Goal: Task Accomplishment & Management: Manage account settings

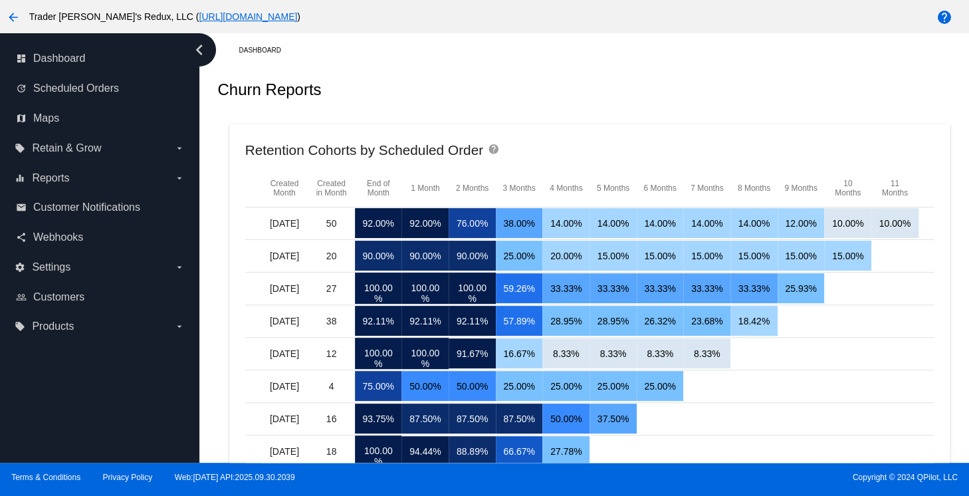
drag, startPoint x: 457, startPoint y: 82, endPoint x: 336, endPoint y: 94, distance: 121.0
click at [457, 82] on div "Churn Reports" at bounding box center [589, 89] width 744 height 45
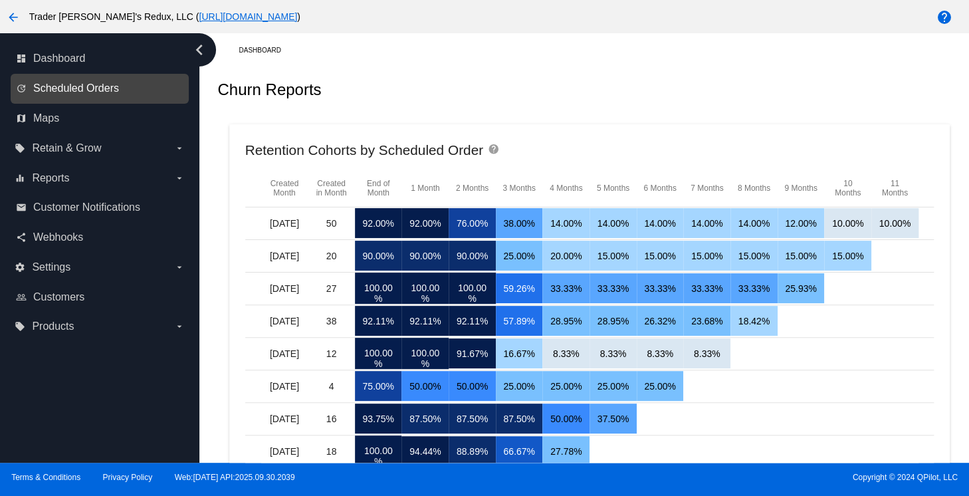
click at [51, 87] on span "Scheduled Orders" at bounding box center [76, 88] width 86 height 12
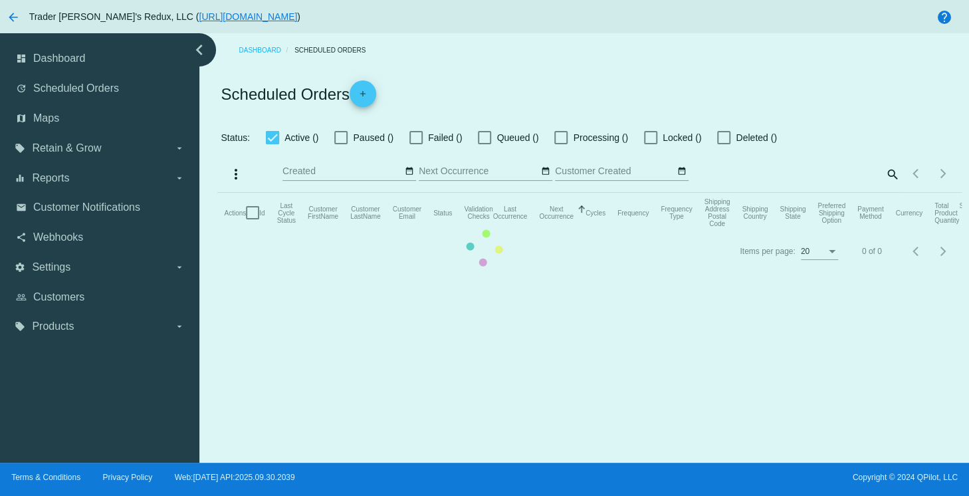
checkbox input "false"
checkbox input "true"
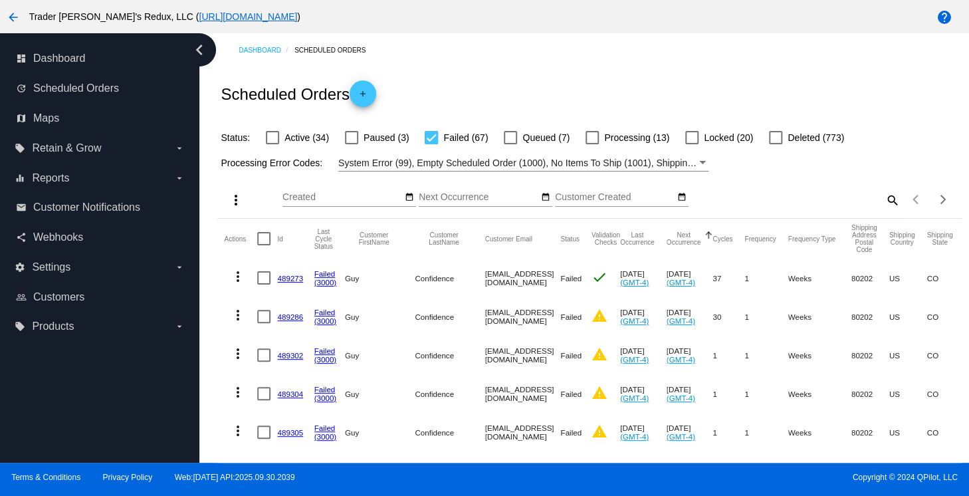
drag, startPoint x: 47, startPoint y: 205, endPoint x: 209, endPoint y: 193, distance: 162.0
click at [47, 205] on span "Customer Notifications" at bounding box center [86, 207] width 107 height 12
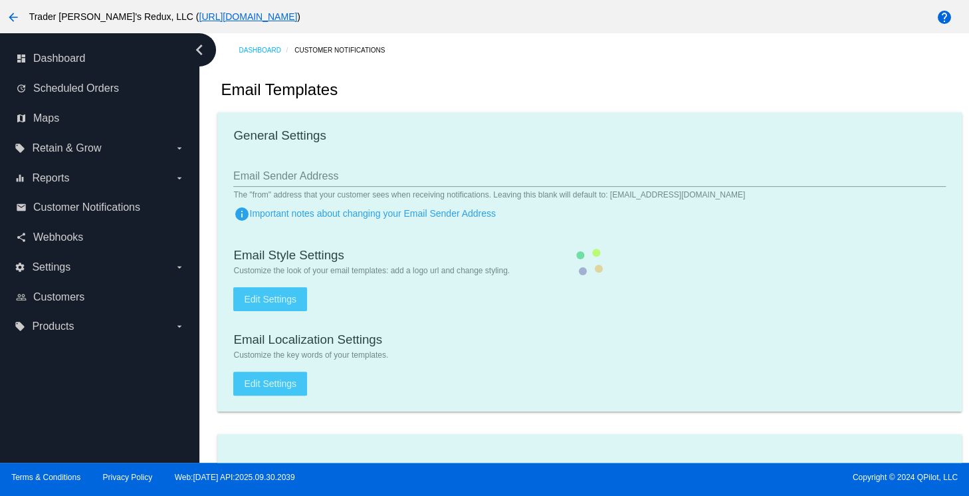
checkbox input "true"
type input "1"
checkbox input "true"
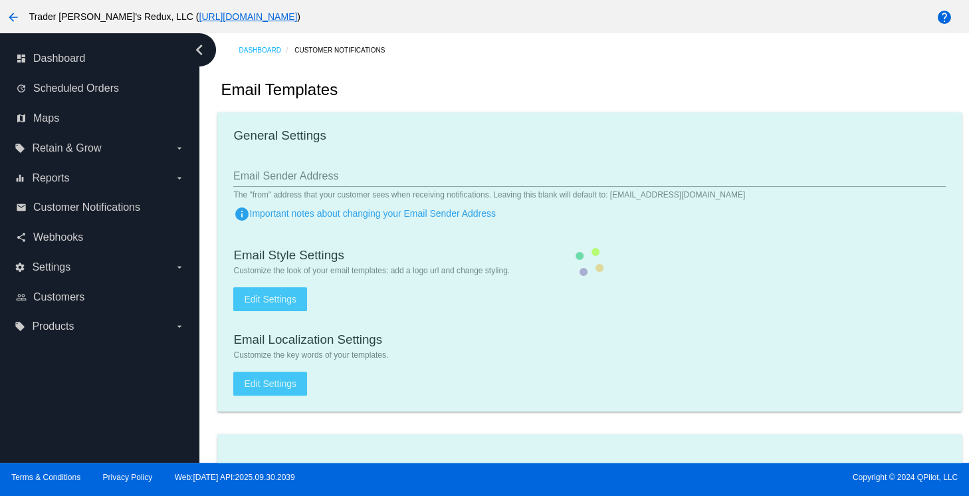
checkbox input "true"
type input "[EMAIL_ADDRESS][DOMAIN_NAME]"
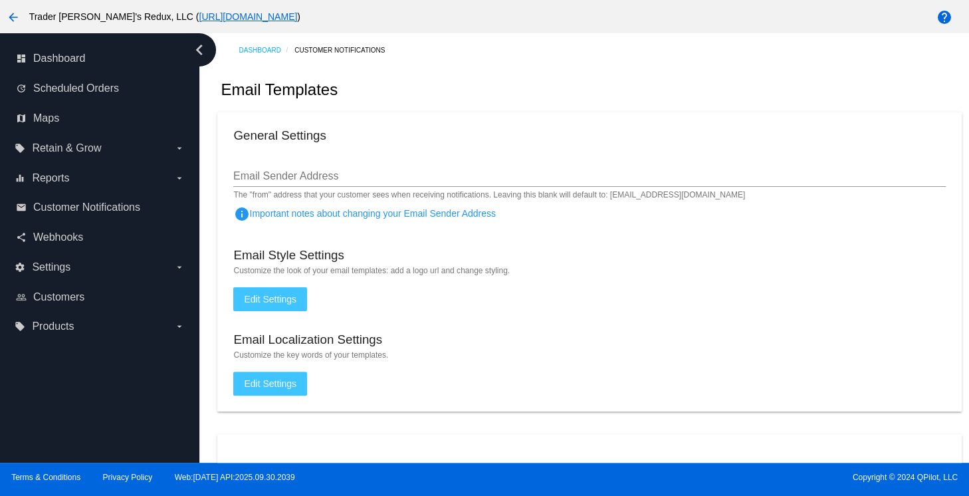
click at [31, 6] on div "arrow_back Trader [PERSON_NAME]'s Redux, LLC ( [URL][DOMAIN_NAME] )" at bounding box center [404, 16] width 808 height 27
click at [634, 100] on div "Email Templates" at bounding box center [589, 89] width 744 height 45
click at [96, 235] on link "share Webhooks" at bounding box center [100, 237] width 169 height 21
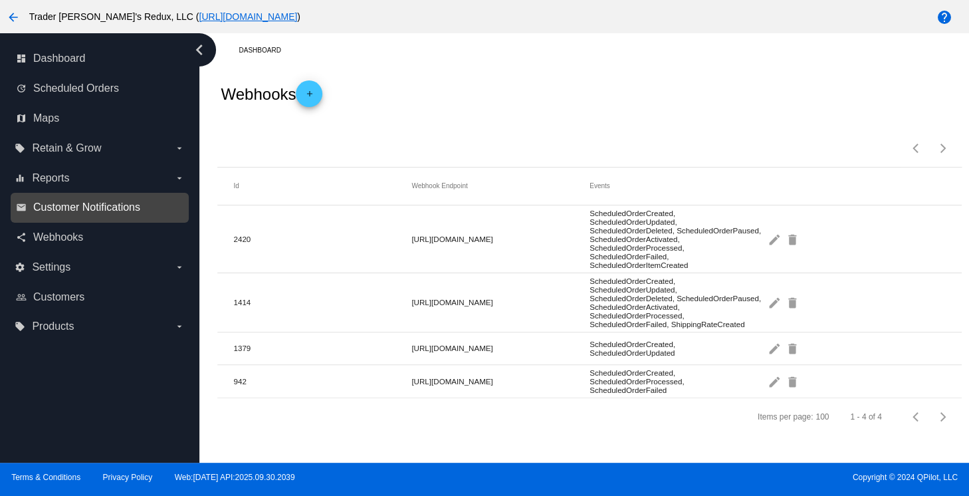
click at [127, 213] on span "Customer Notifications" at bounding box center [86, 207] width 107 height 12
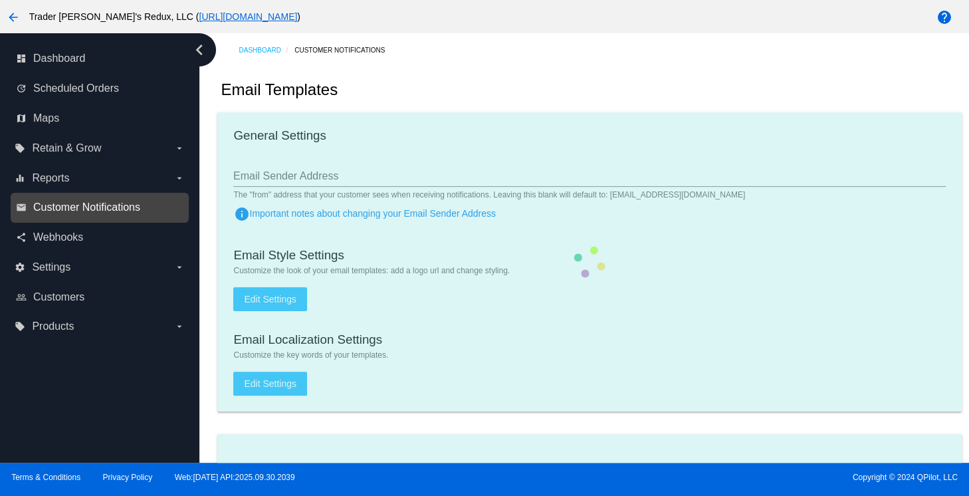
checkbox input "true"
type input "1"
checkbox input "true"
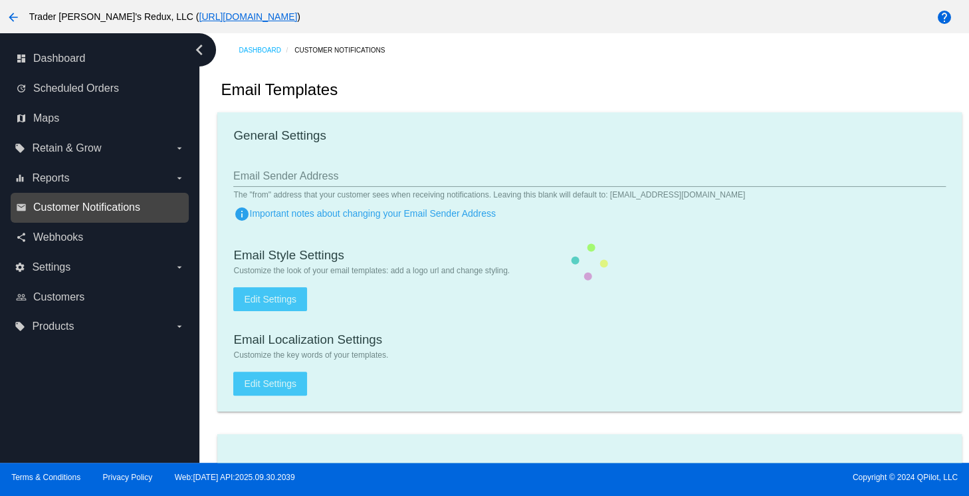
checkbox input "true"
type input "[EMAIL_ADDRESS][DOMAIN_NAME]"
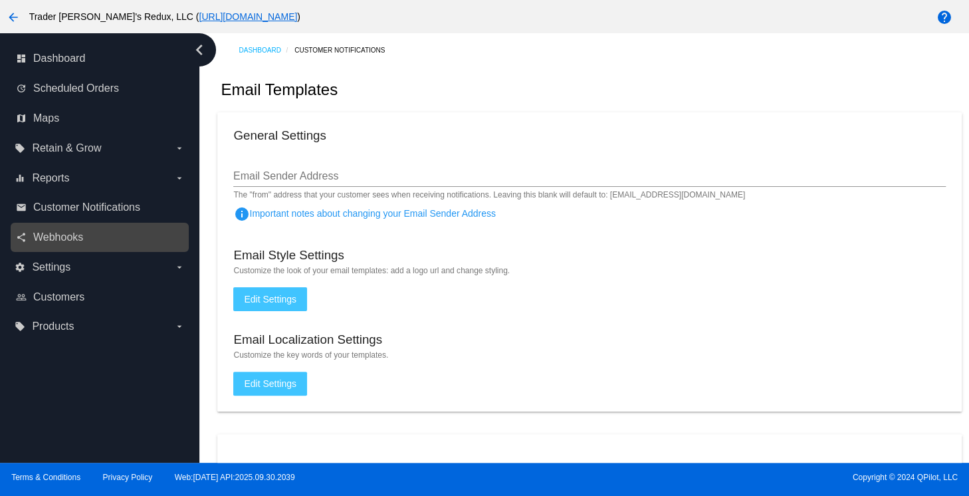
click at [43, 243] on link "share Webhooks" at bounding box center [100, 237] width 169 height 21
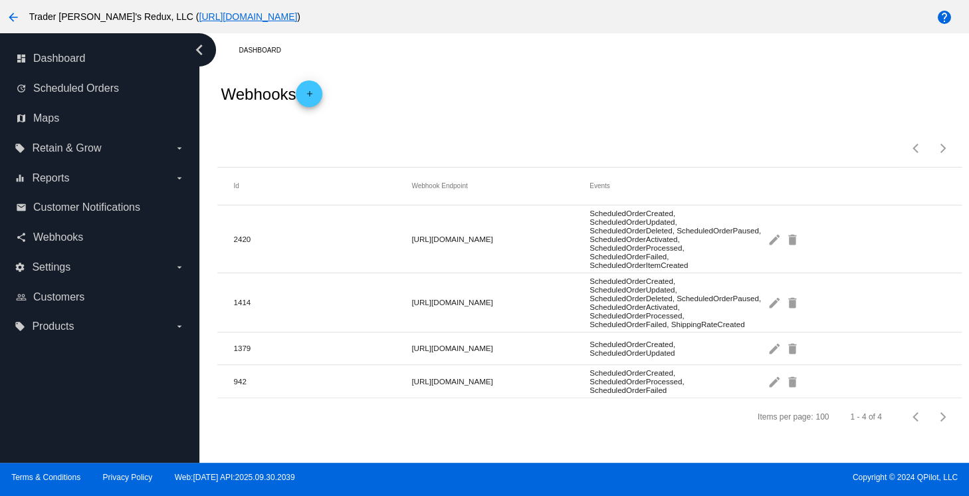
click at [463, 389] on mat-cell "[URL][DOMAIN_NAME]" at bounding box center [501, 381] width 178 height 15
click at [450, 83] on div "Webhooks add" at bounding box center [589, 93] width 744 height 53
click at [77, 158] on label "local_offer Retain & Grow arrow_drop_down" at bounding box center [100, 148] width 170 height 21
click at [0, 0] on input "local_offer Retain & Grow arrow_drop_down" at bounding box center [0, 0] width 0 height 0
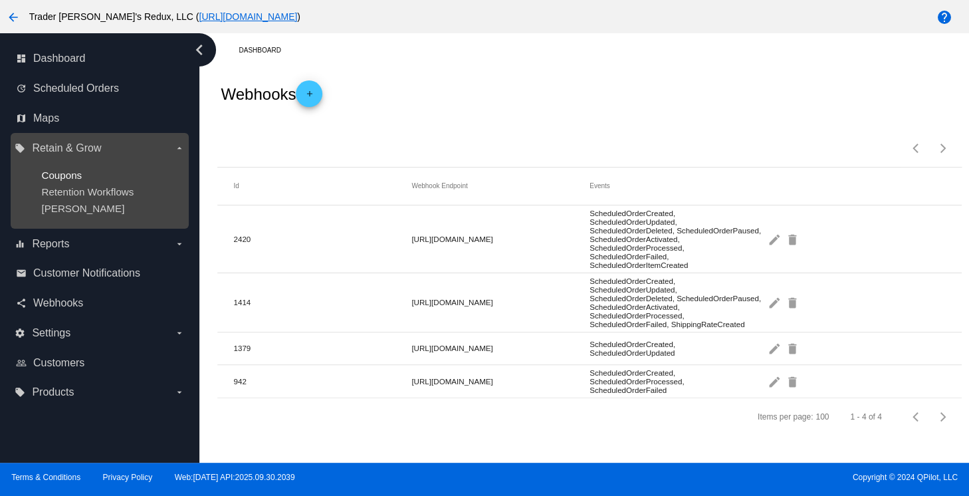
click at [65, 178] on span "Coupons" at bounding box center [61, 175] width 41 height 11
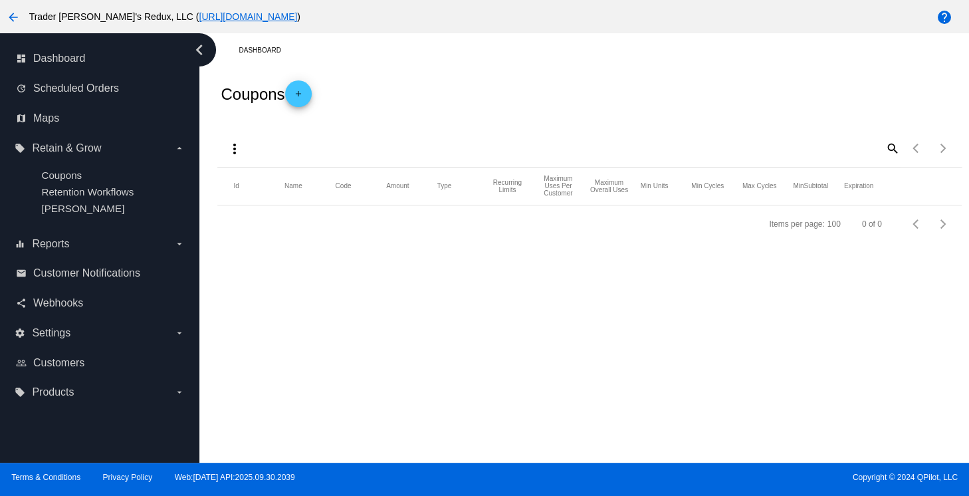
drag, startPoint x: 473, startPoint y: 116, endPoint x: 479, endPoint y: 19, distance: 97.3
click at [477, 94] on div "Coupons add" at bounding box center [589, 93] width 744 height 53
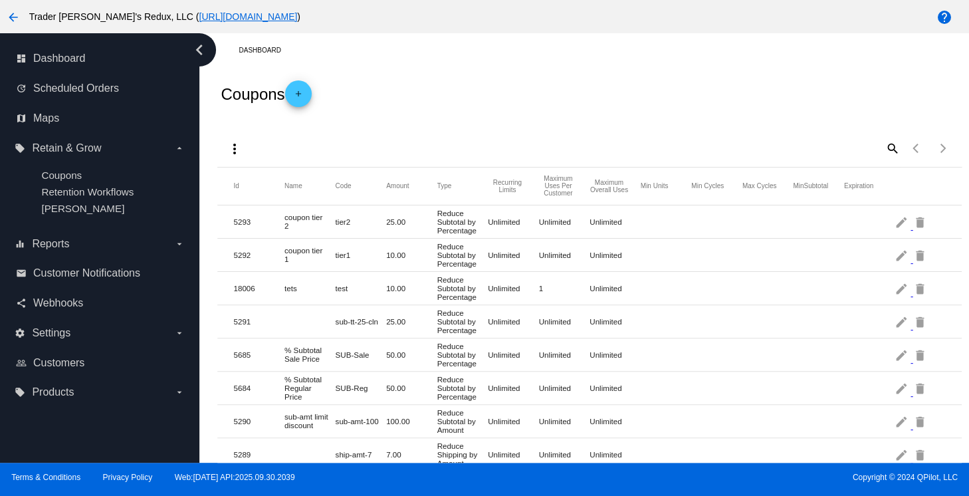
click at [465, 118] on div "Coupons add" at bounding box center [589, 93] width 744 height 53
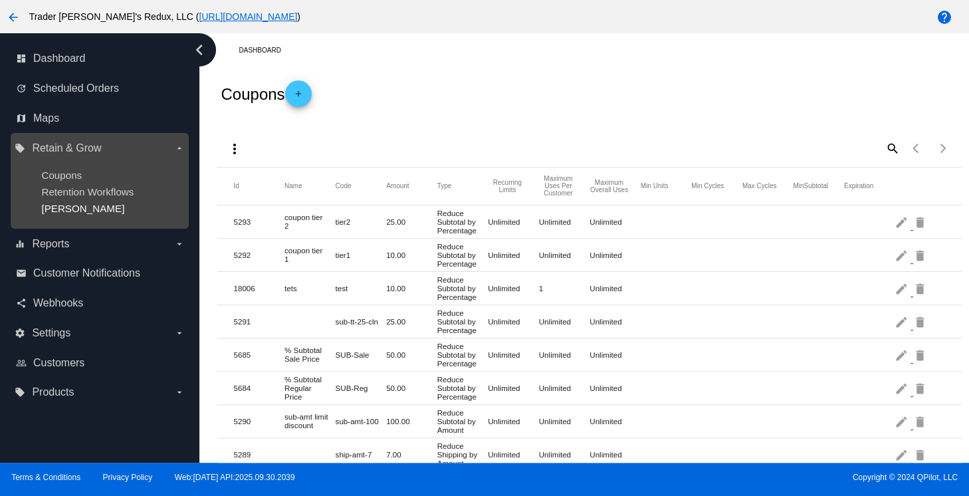
click at [42, 205] on span "[PERSON_NAME]" at bounding box center [82, 208] width 83 height 11
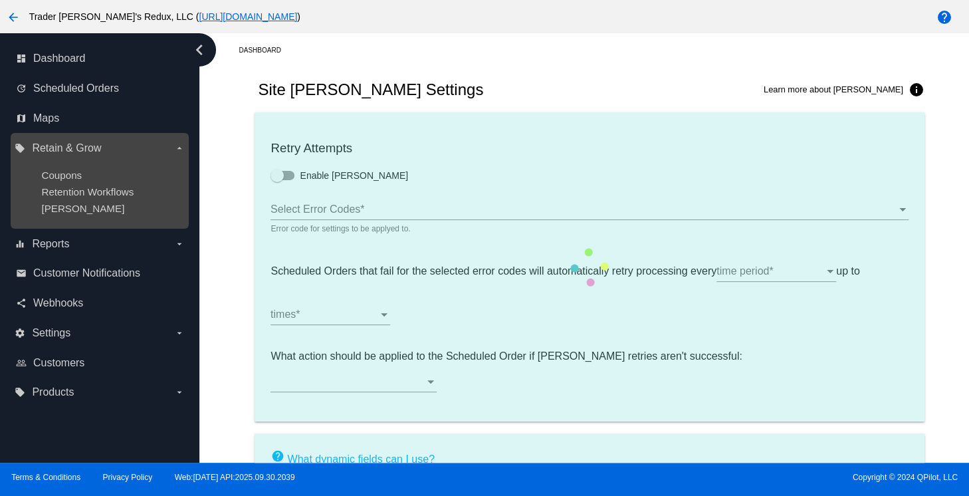
type input "If no changes are made, we will automatically retry processing your {{Scheduled…"
type input "If no changes are made, we will automatically {{DunningAction}} your {{Schedule…"
type input "Your {{ScheduledOrder}} was {{DunningAction}}."
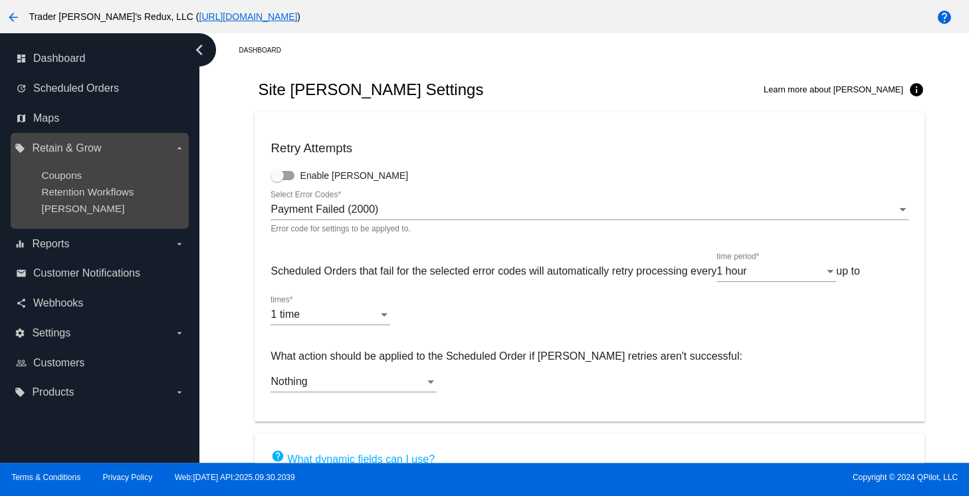
click at [49, 199] on ul "Coupons Retention Workflows [PERSON_NAME]" at bounding box center [100, 192] width 170 height 66
click at [51, 211] on span "[PERSON_NAME]" at bounding box center [82, 208] width 83 height 11
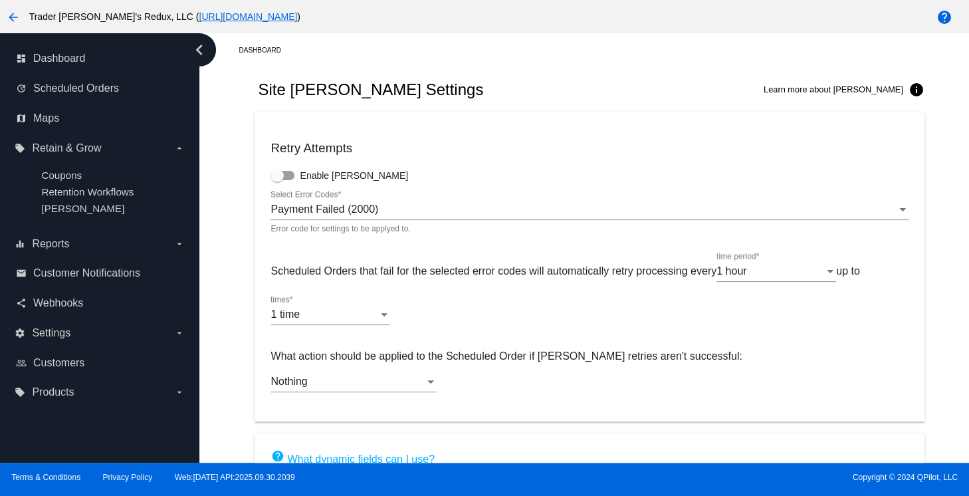
drag, startPoint x: 574, startPoint y: 61, endPoint x: 628, endPoint y: 84, distance: 58.9
click at [580, 67] on div "Dashboard Site [PERSON_NAME] Settings Learn more about [PERSON_NAME] info Retry…" at bounding box center [589, 372] width 759 height 678
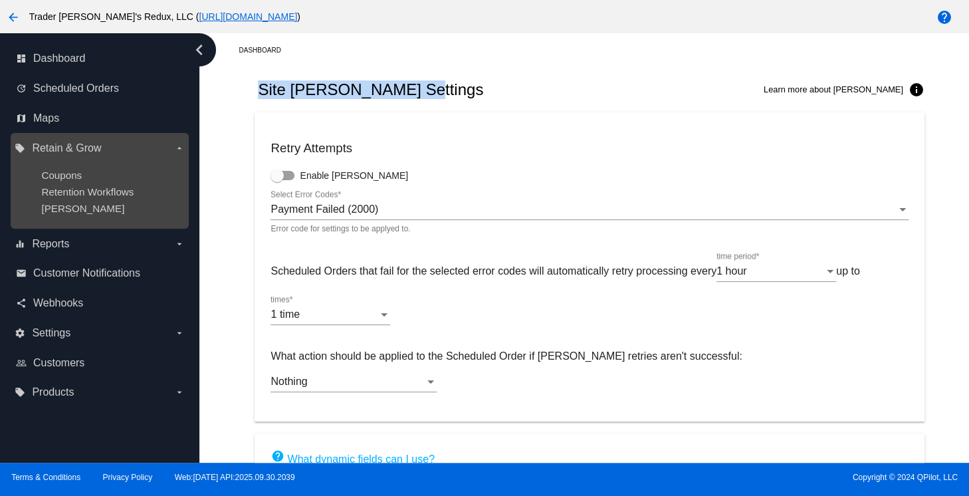
click at [68, 199] on ul "Coupons Retention Workflows [PERSON_NAME]" at bounding box center [100, 192] width 170 height 66
click at [78, 193] on span "Retention Workflows" at bounding box center [87, 191] width 92 height 11
